Goal: Task Accomplishment & Management: Manage account settings

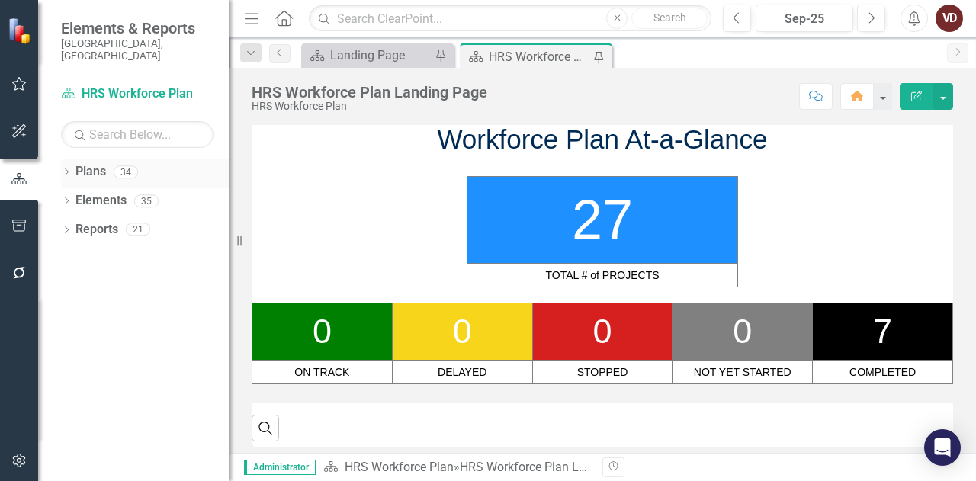
click at [66, 169] on icon "Dropdown" at bounding box center [66, 173] width 11 height 8
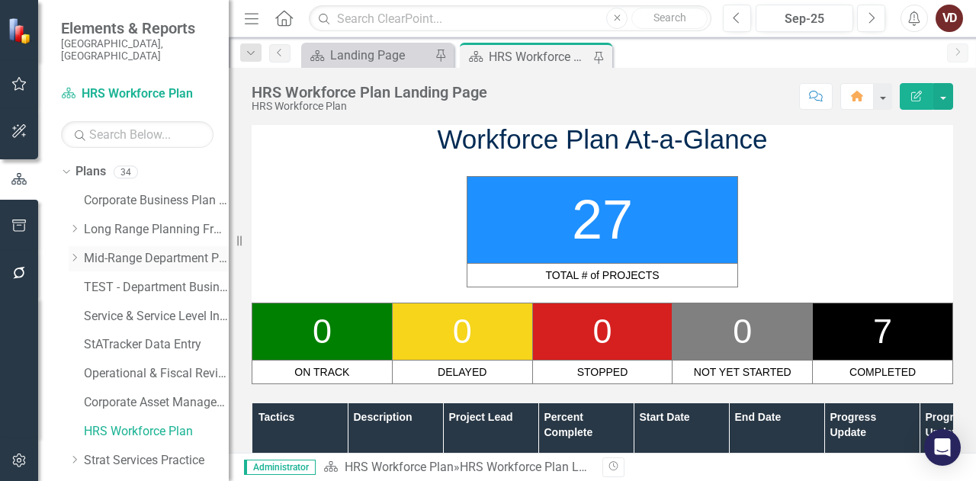
click at [76, 253] on icon "Dropdown" at bounding box center [74, 257] width 11 height 9
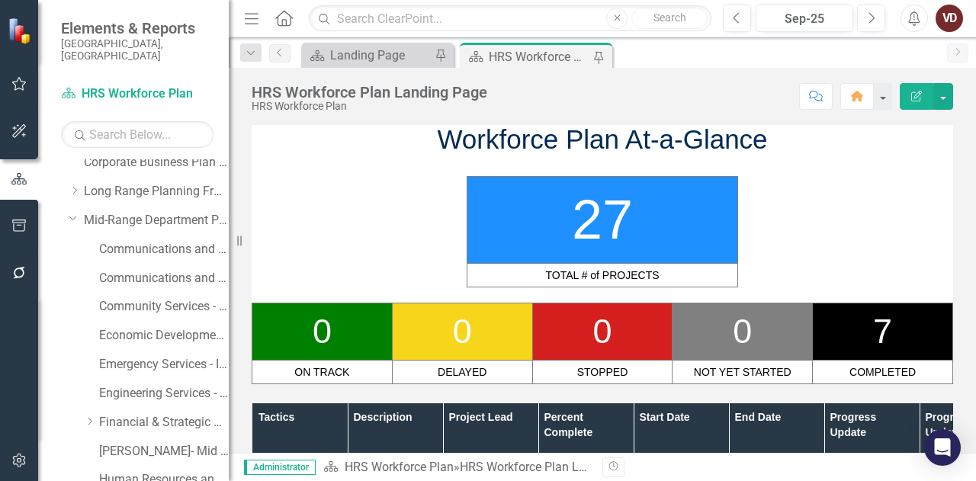
scroll to position [38, 0]
click at [88, 417] on icon "Dropdown" at bounding box center [89, 421] width 11 height 9
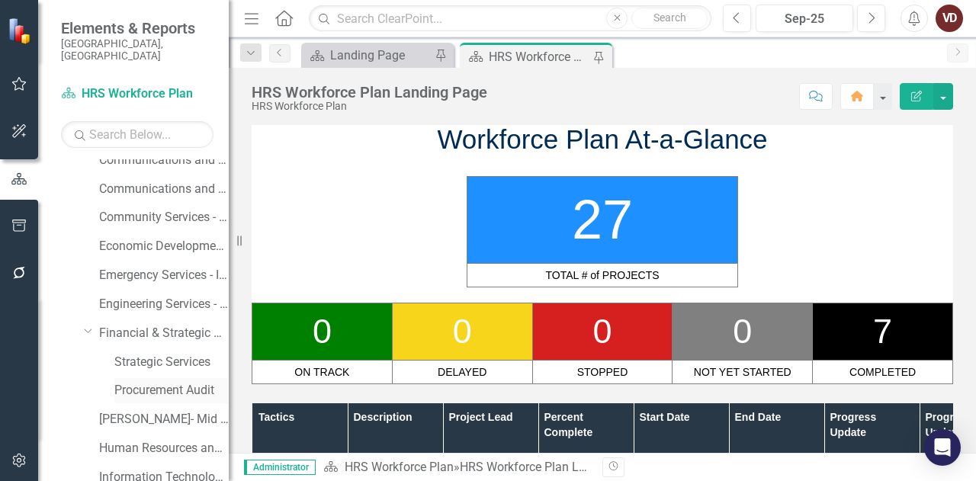
scroll to position [143, 0]
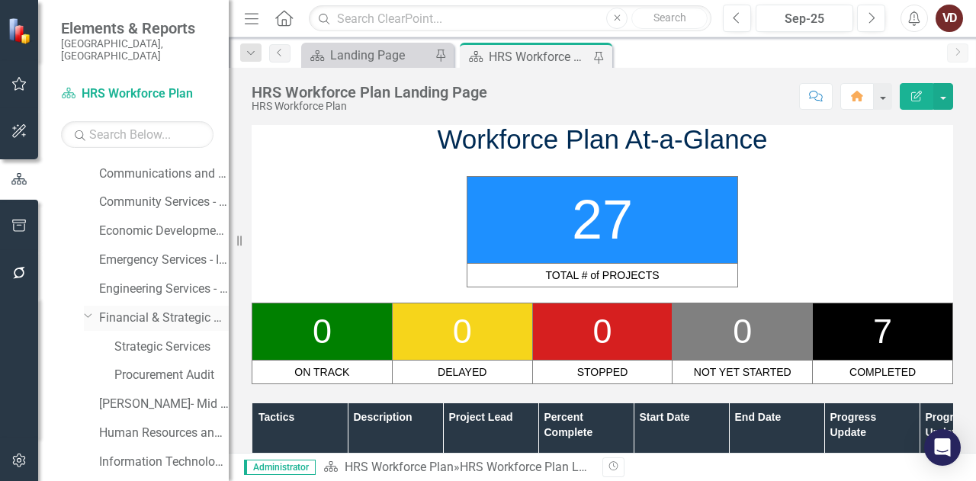
click at [157, 310] on link "Financial & Strategic Services - Integrated Business Plan" at bounding box center [164, 319] width 130 height 18
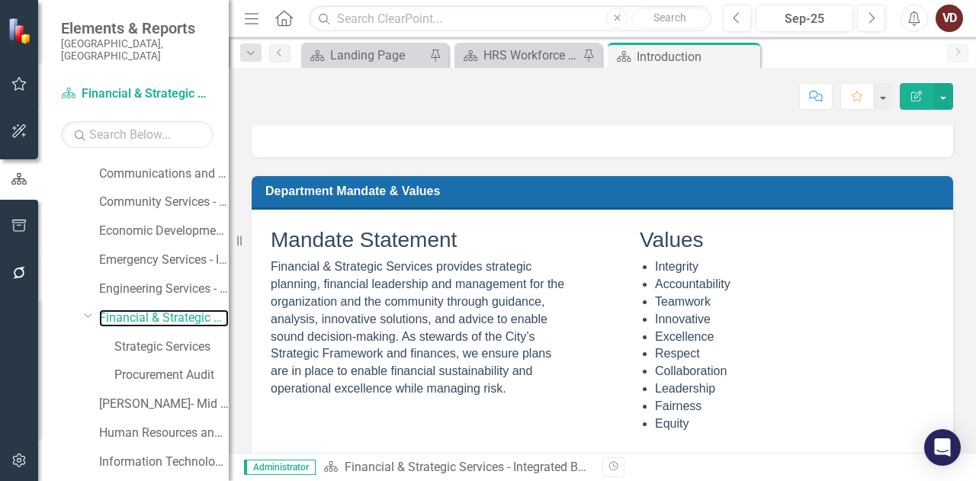
scroll to position [1079, 0]
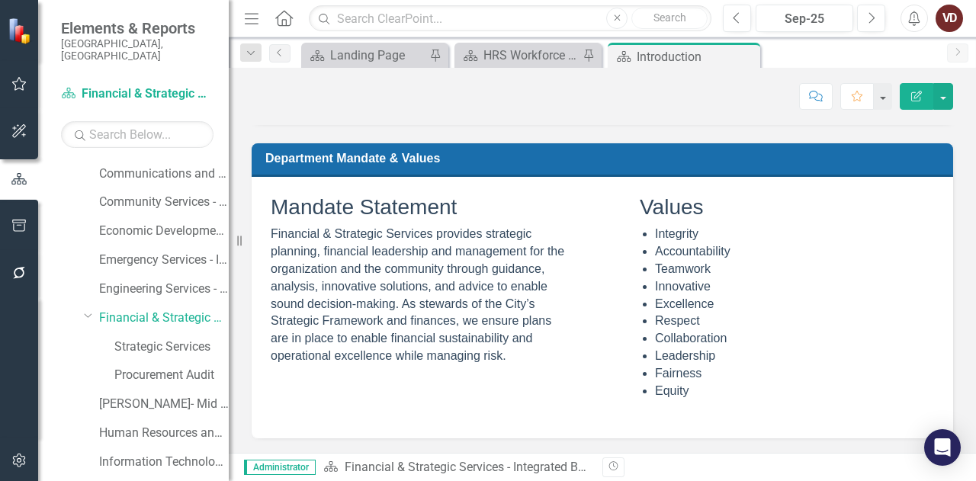
click at [569, 259] on td at bounding box center [602, 297] width 67 height 218
drag, startPoint x: 530, startPoint y: 358, endPoint x: 328, endPoint y: 266, distance: 222.2
click at [328, 266] on p "Financial & Strategic Services provides strategic planning, financial leadershi…" at bounding box center [418, 296] width 294 height 140
click at [916, 102] on button "Edit Report" at bounding box center [917, 96] width 34 height 27
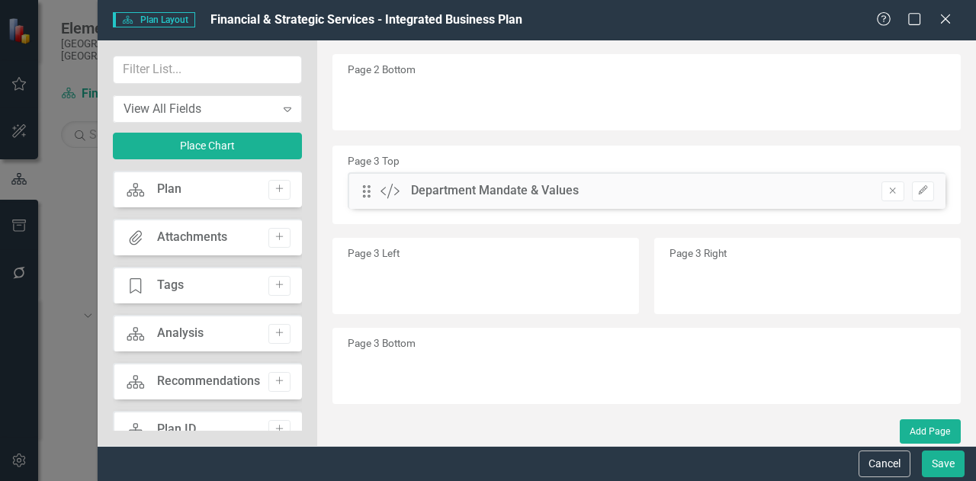
scroll to position [427, 0]
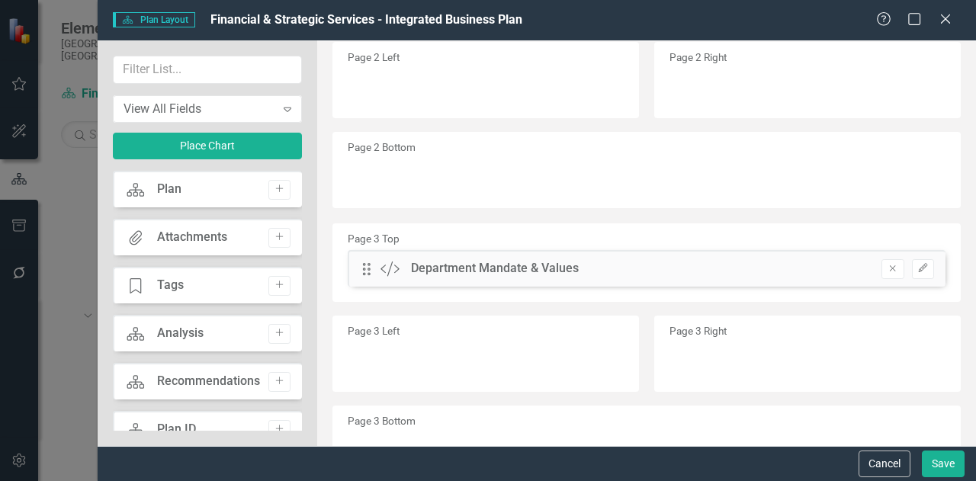
click at [956, 24] on div "Help Maximize Close" at bounding box center [918, 20] width 85 height 18
click at [946, 20] on icon at bounding box center [945, 18] width 11 height 11
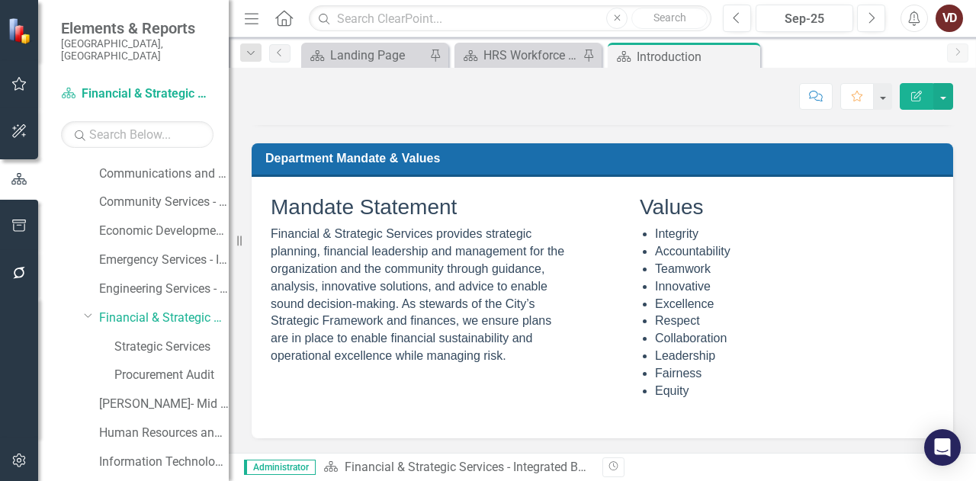
click at [439, 335] on span "Financial & Strategic Services provides strategic planning, financial leadershi…" at bounding box center [418, 294] width 294 height 135
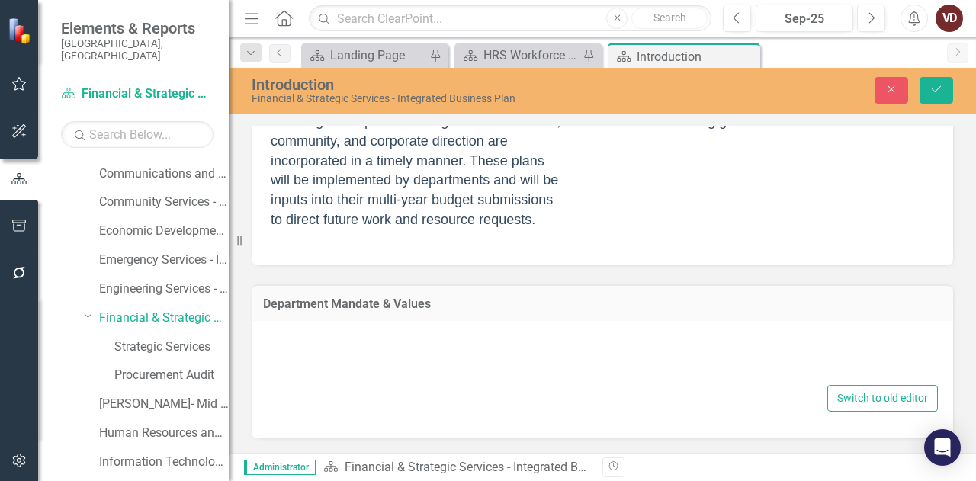
type textarea "<lor> <ipsum dolors="5" ametc="362%"> <adipisci> <eli seddo="eiusm: 26%;" temp=…"
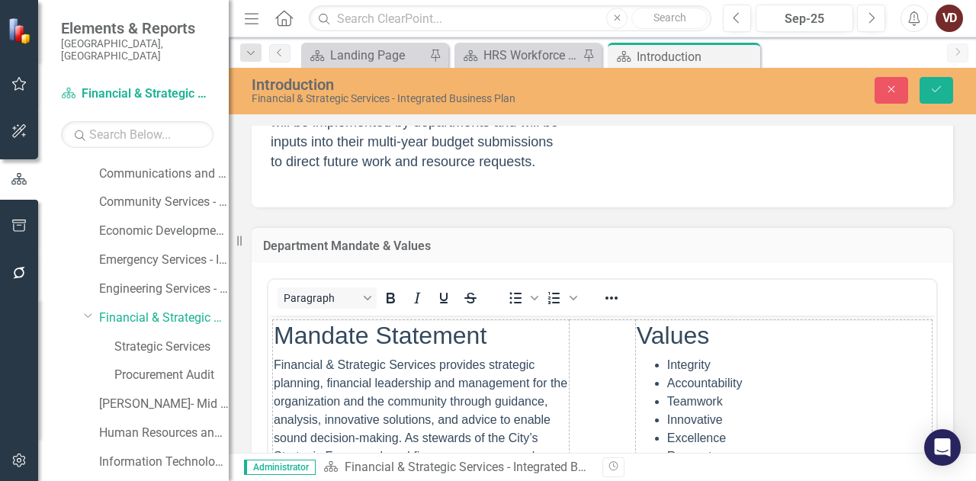
scroll to position [1128, 0]
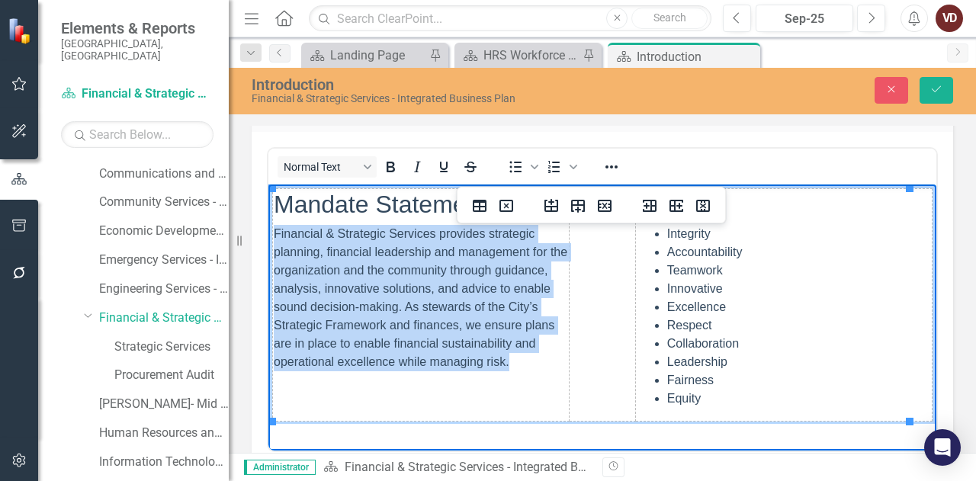
drag, startPoint x: 363, startPoint y: 385, endPoint x: 275, endPoint y: 227, distance: 181.7
click at [275, 227] on p "Financial & Strategic Services provides strategic planning, financial leadershi…" at bounding box center [421, 298] width 294 height 146
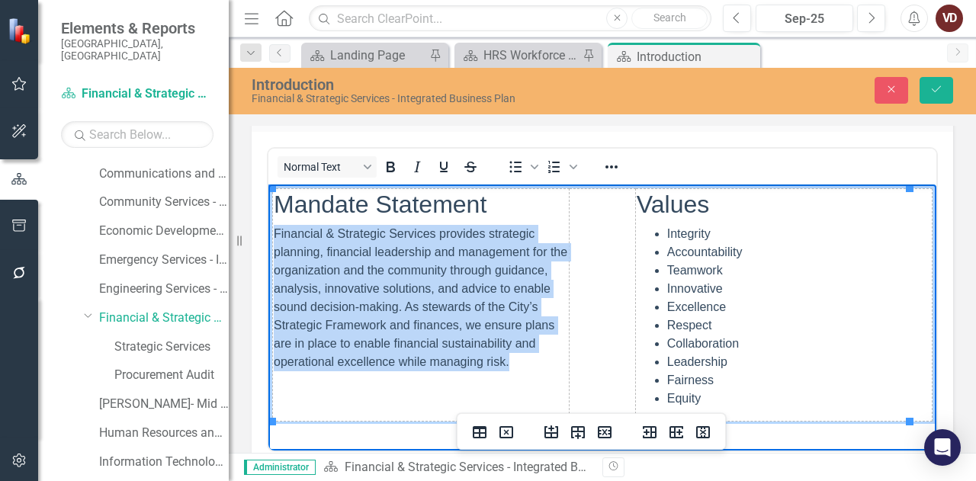
copy span "Financial & Strategic Services provides strategic planning, financial leadershi…"
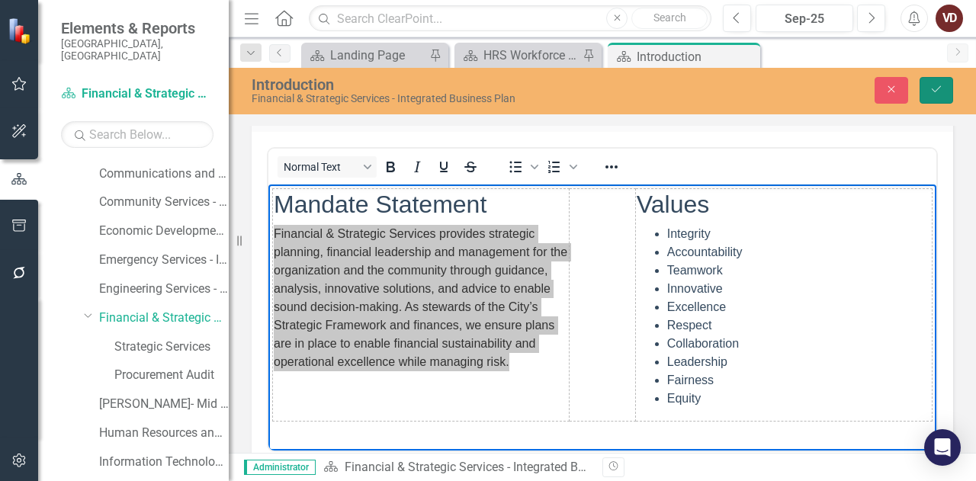
click at [940, 101] on button "Save" at bounding box center [937, 90] width 34 height 27
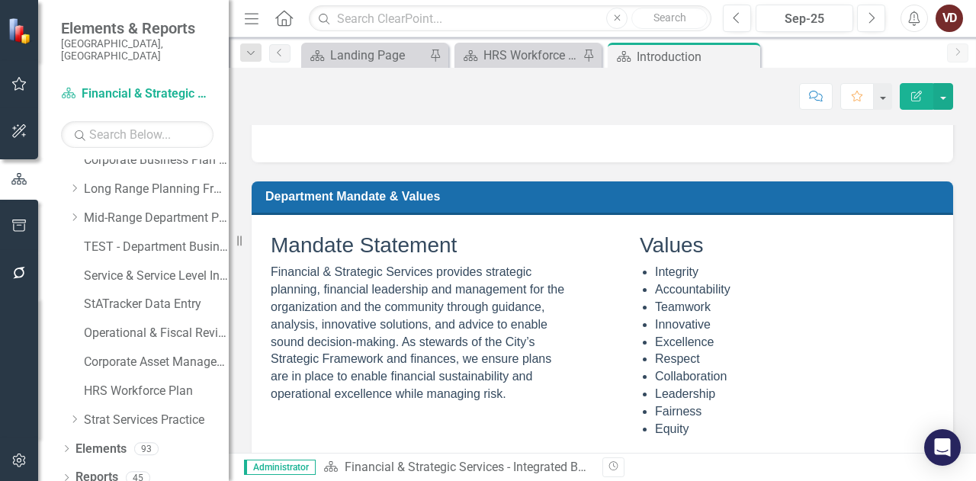
scroll to position [1079, 0]
